Goal: Download file/media

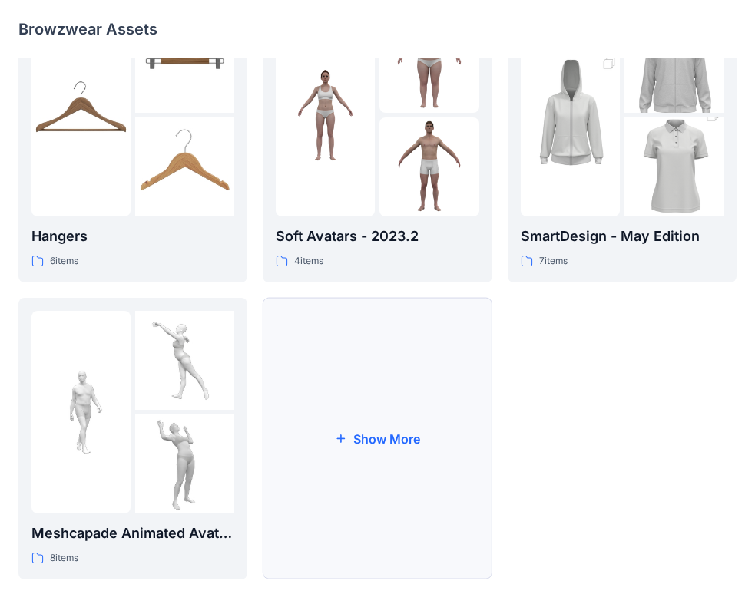
scroll to position [382, 0]
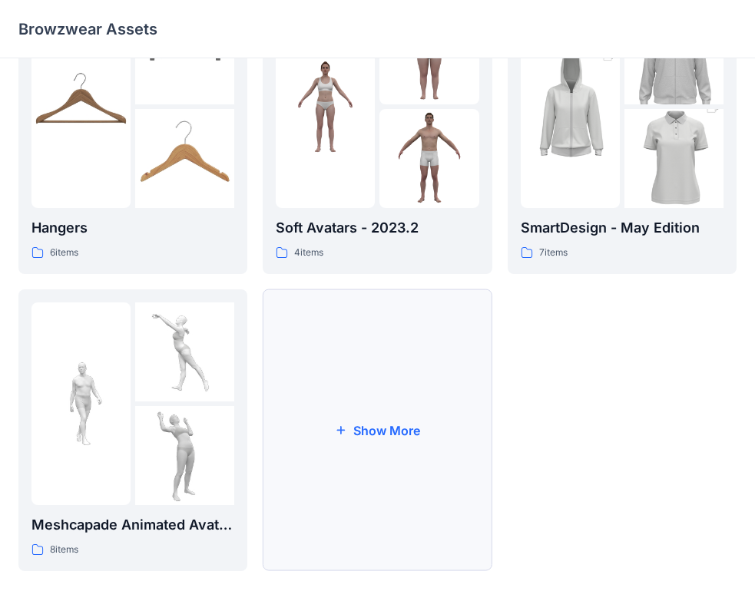
click at [356, 441] on button "Show More" at bounding box center [377, 430] width 229 height 282
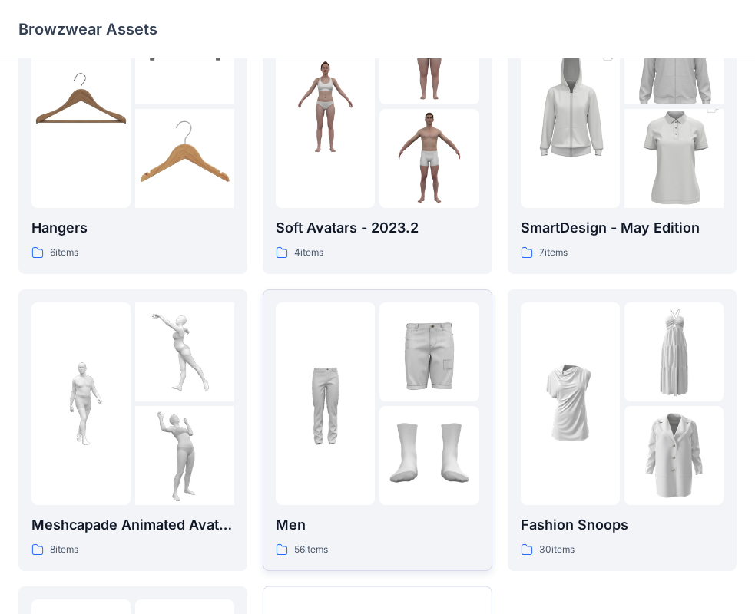
click at [334, 415] on img at bounding box center [325, 403] width 99 height 99
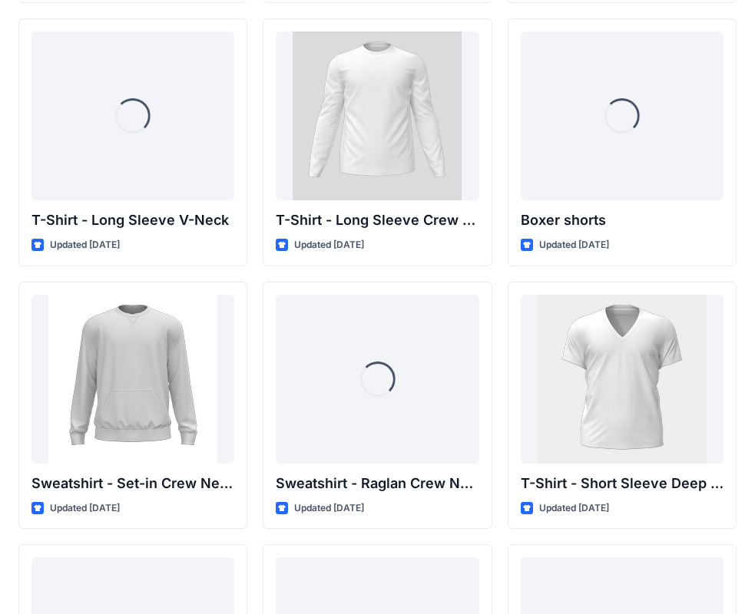
scroll to position [1341, 0]
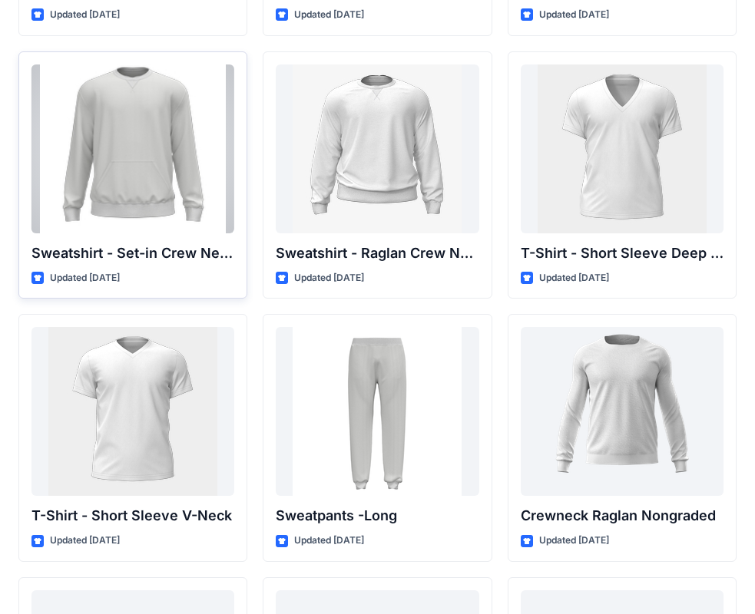
click at [123, 161] on div at bounding box center [132, 148] width 203 height 169
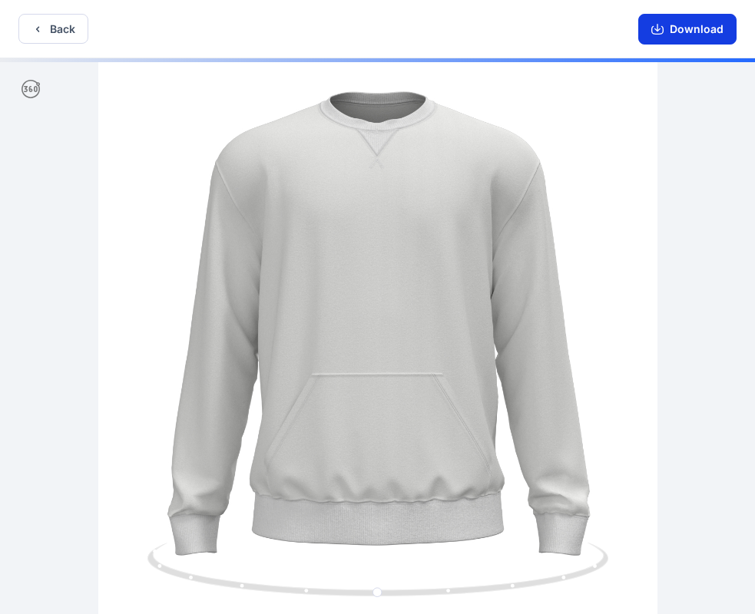
click at [689, 36] on button "Download" at bounding box center [687, 29] width 98 height 31
click at [659, 34] on icon "button" at bounding box center [657, 30] width 12 height 8
